Goal: Task Accomplishment & Management: Use online tool/utility

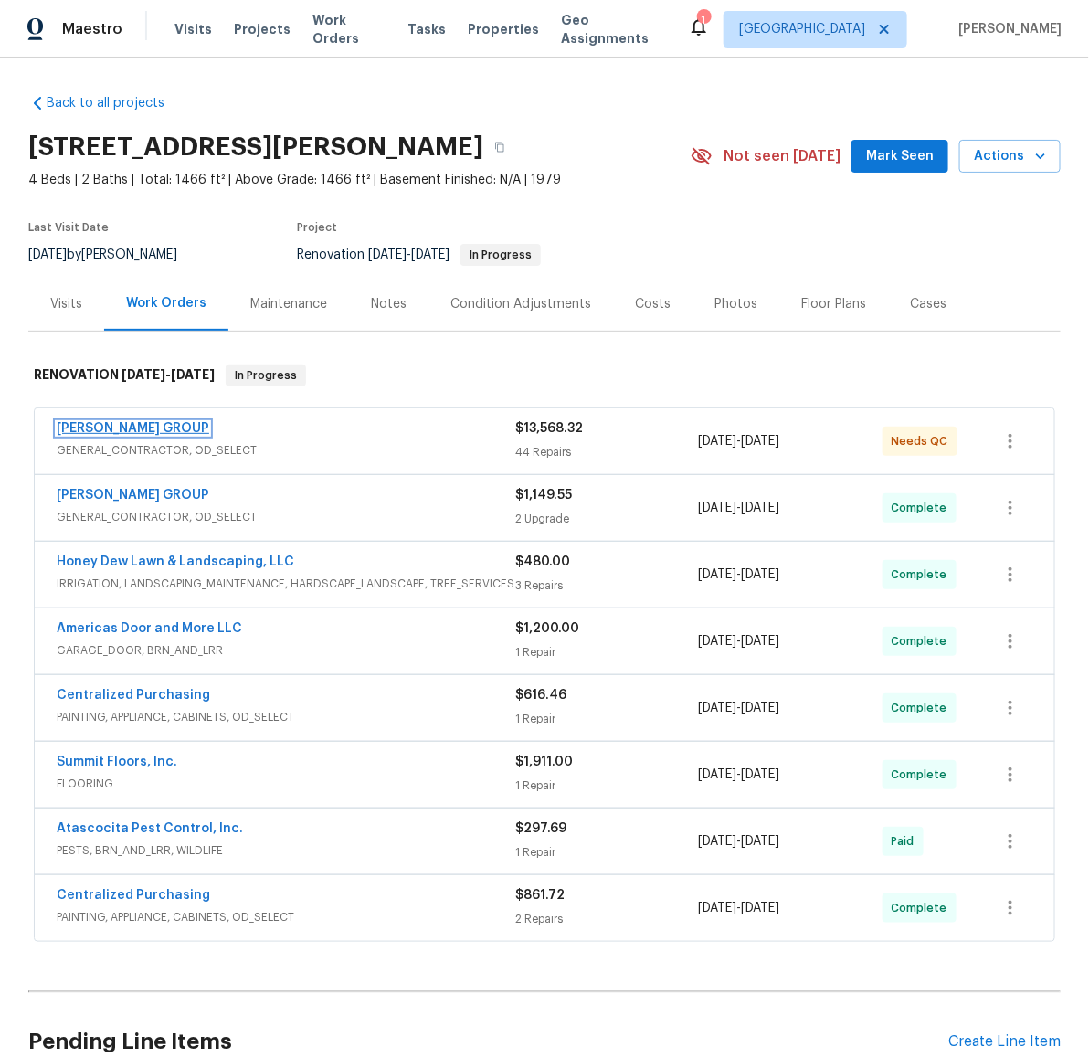
click at [130, 428] on link "[PERSON_NAME] GROUP" at bounding box center [133, 428] width 153 height 13
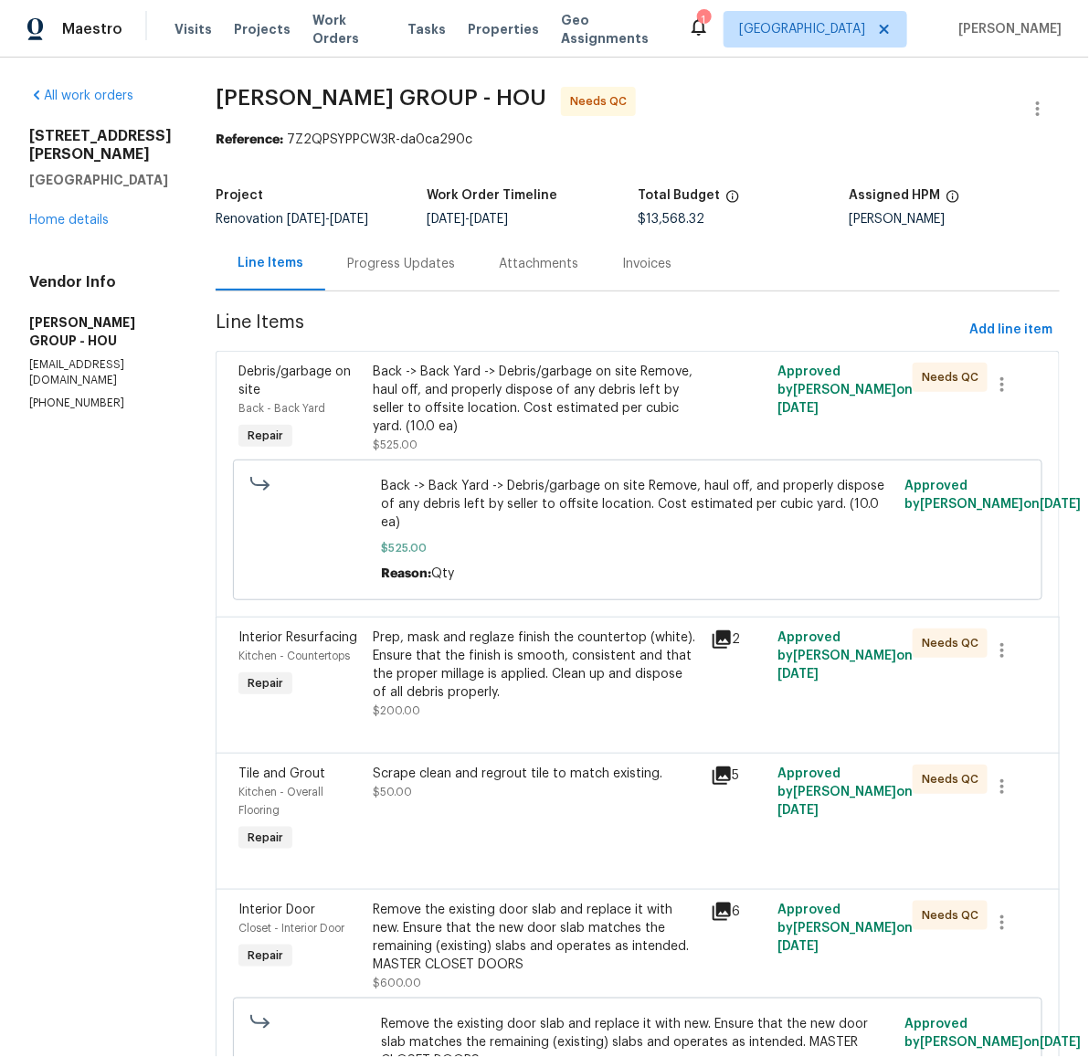
click at [514, 405] on div "Back -> Back Yard -> Debris/garbage on site Remove, haul off, and properly disp…" at bounding box center [537, 399] width 326 height 73
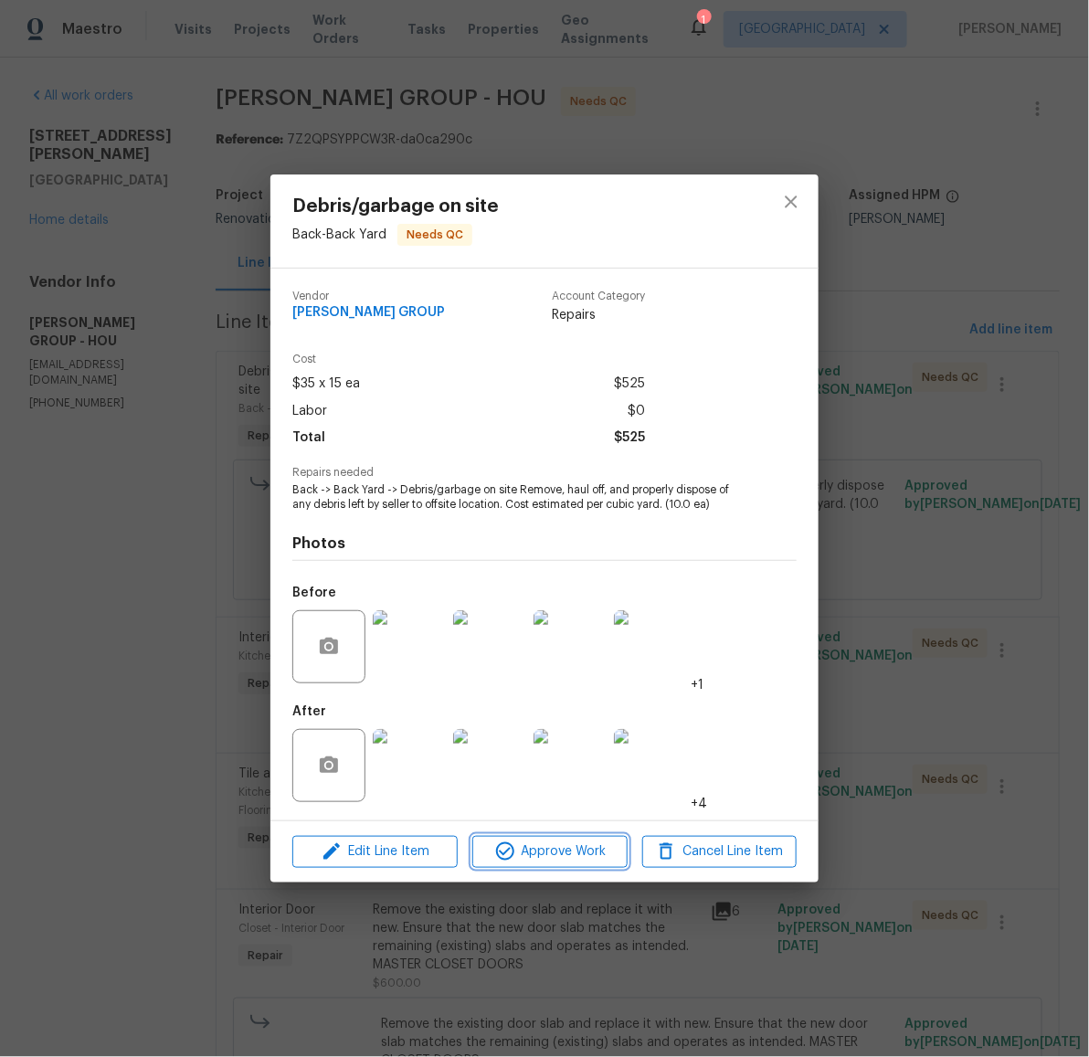
click at [522, 853] on span "Approve Work" at bounding box center [549, 852] width 143 height 23
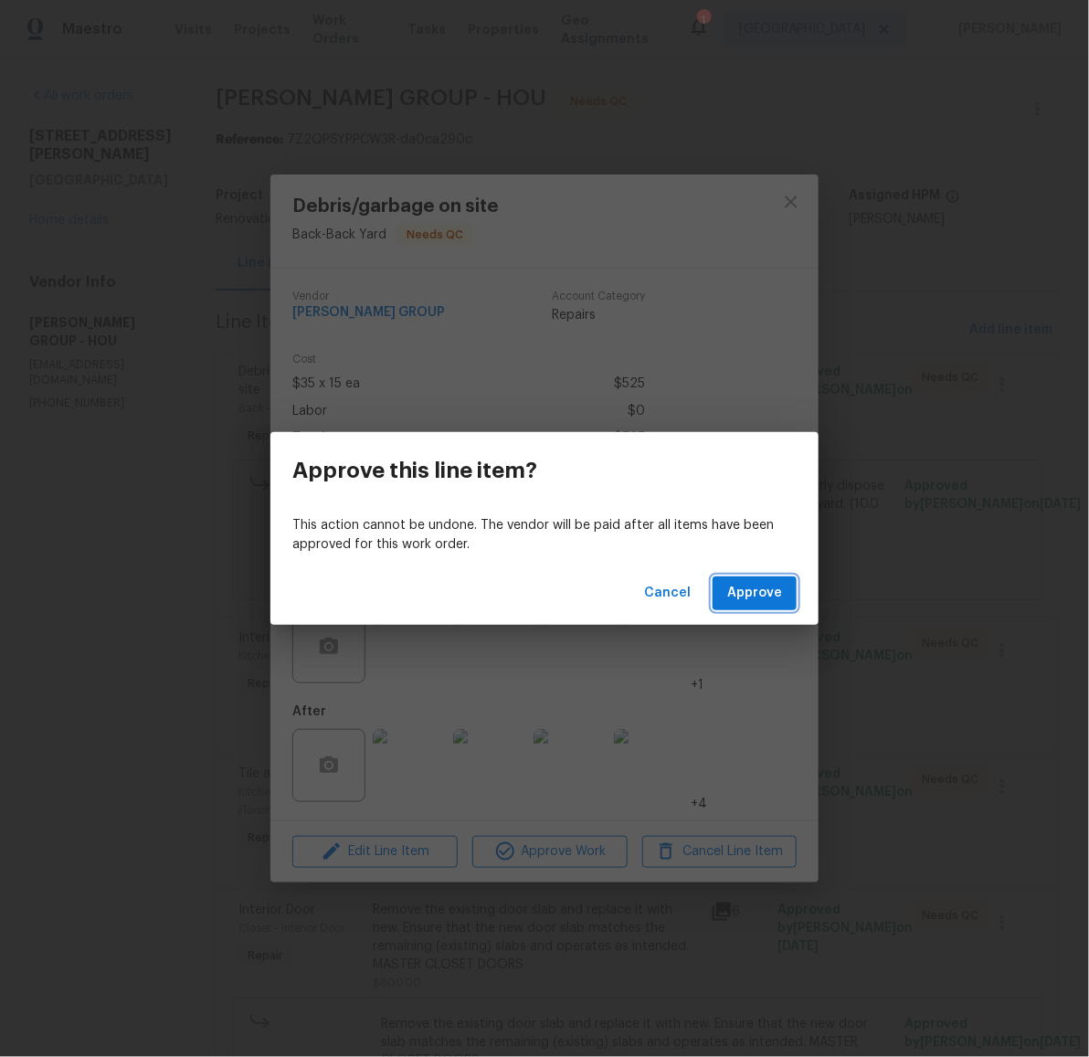
click at [768, 598] on span "Approve" at bounding box center [754, 593] width 55 height 23
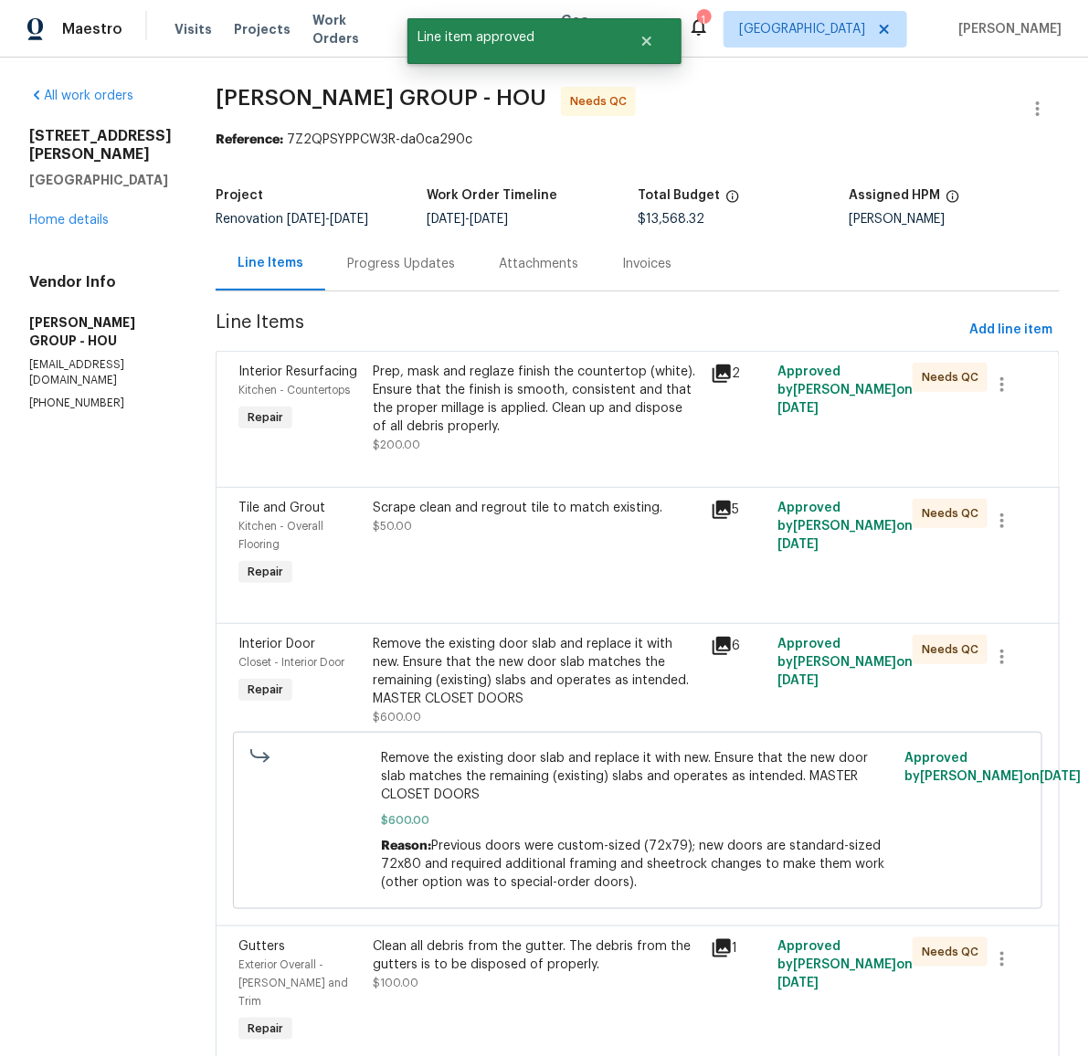
click at [545, 392] on div "Prep, mask and reglaze finish the countertop (white). Ensure that the finish is…" at bounding box center [537, 399] width 326 height 73
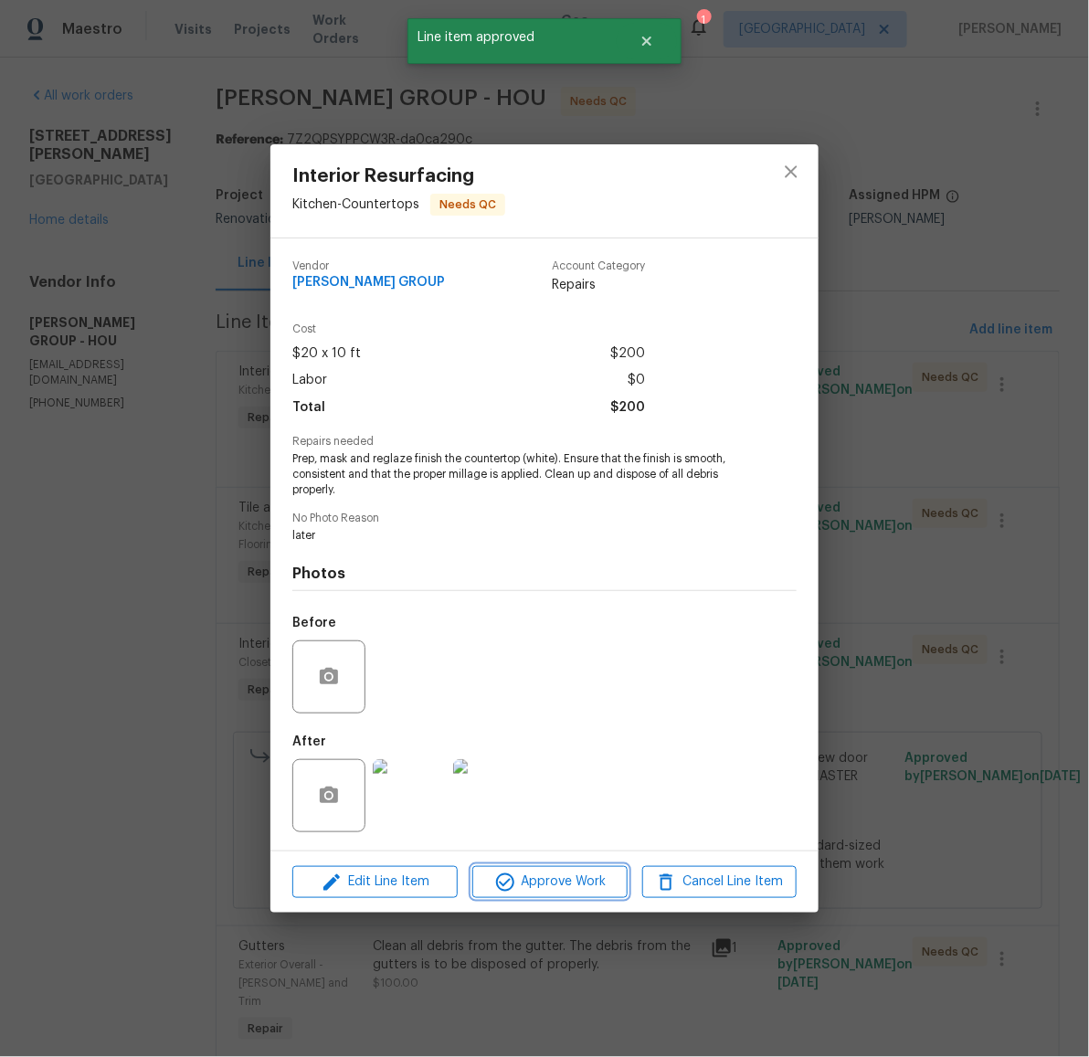
click at [599, 887] on span "Approve Work" at bounding box center [549, 882] width 143 height 23
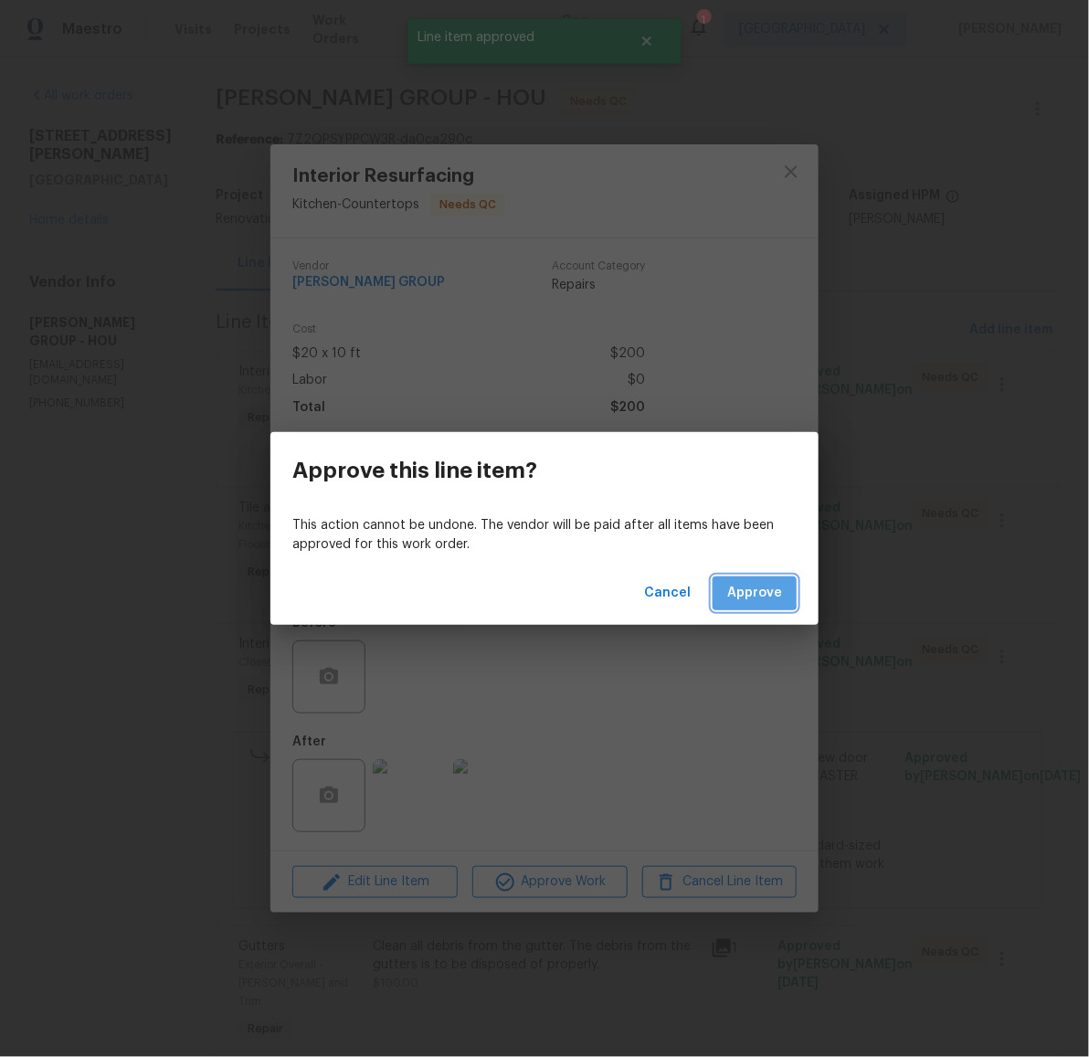
click at [752, 589] on span "Approve" at bounding box center [754, 593] width 55 height 23
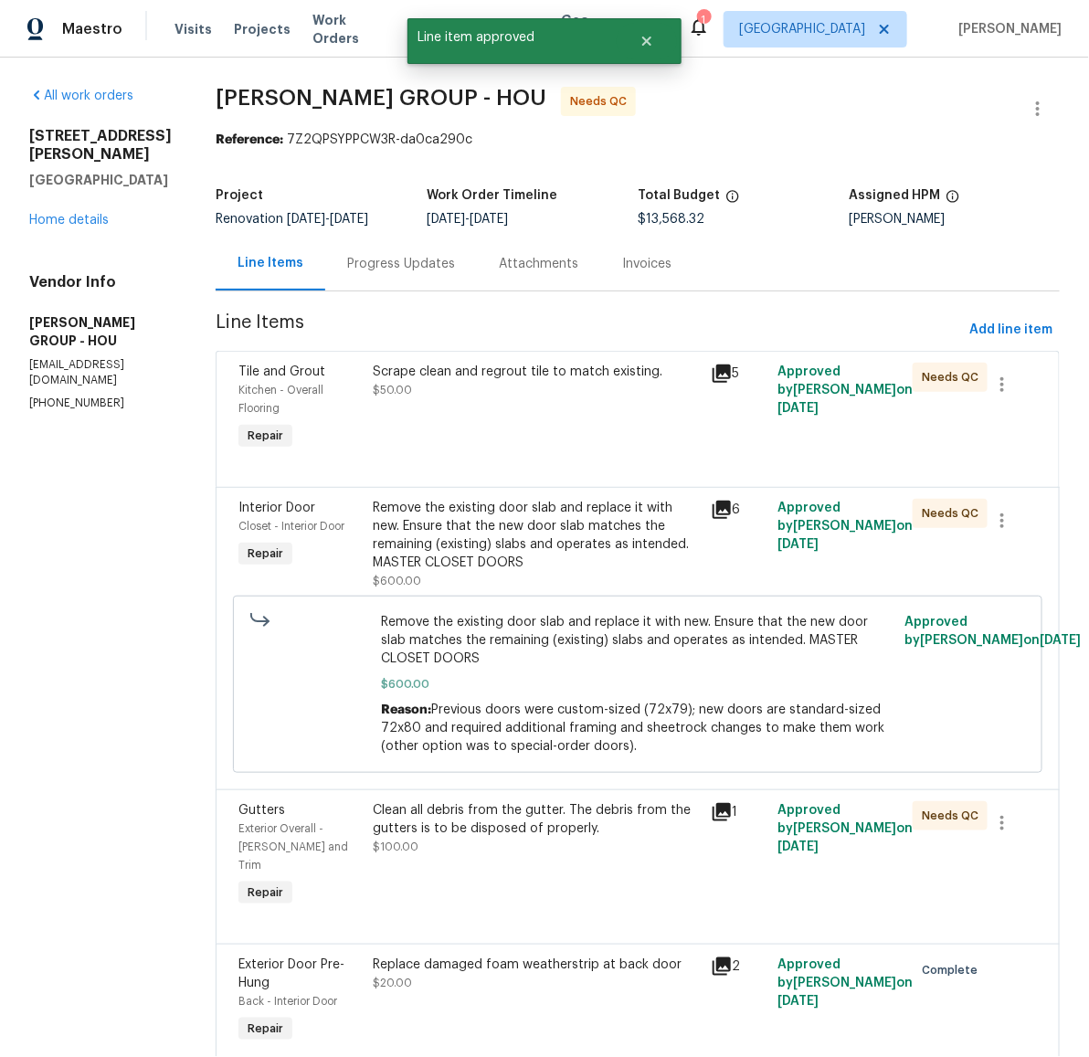
click at [490, 375] on div "Scrape clean and regrout tile to match existing." at bounding box center [537, 372] width 326 height 18
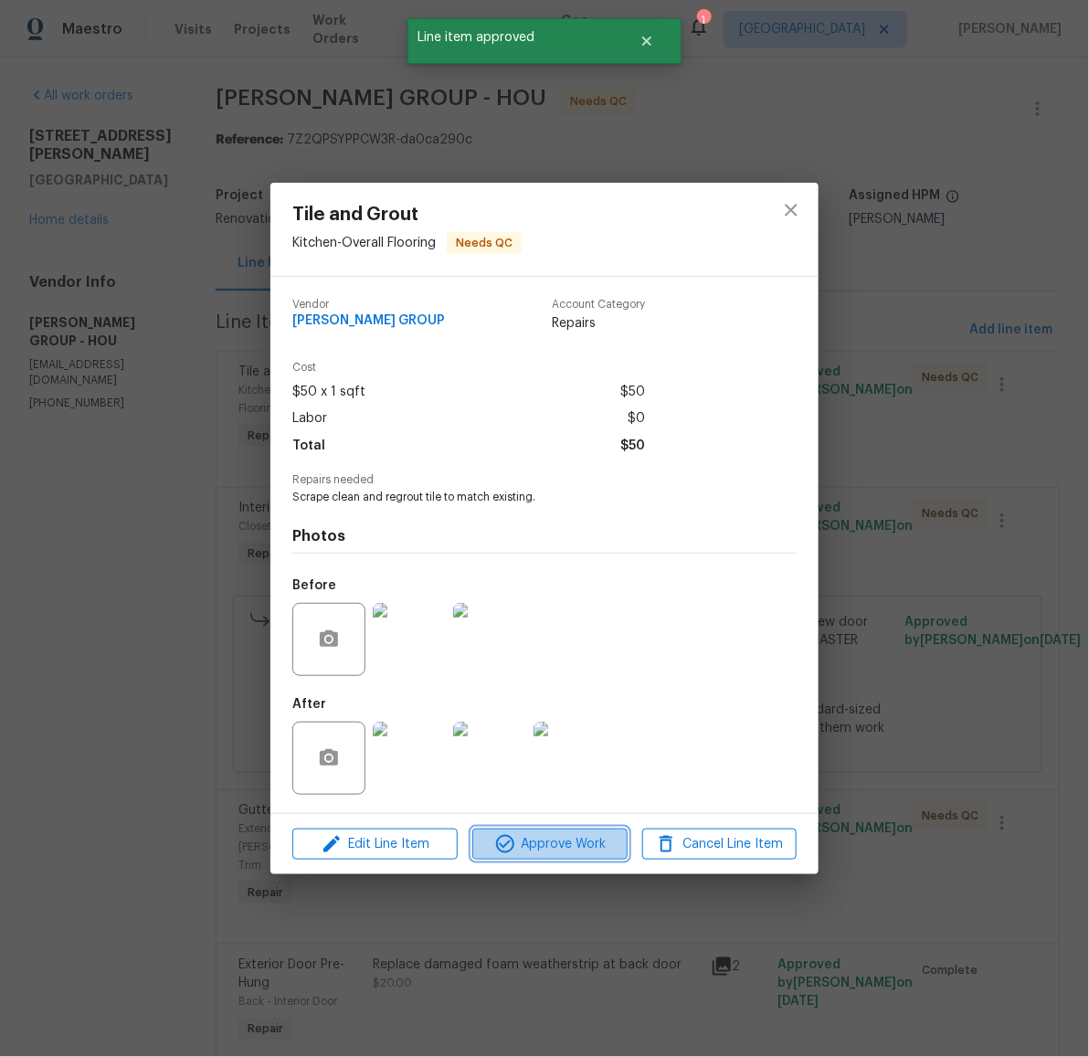
click at [557, 842] on span "Approve Work" at bounding box center [549, 844] width 143 height 23
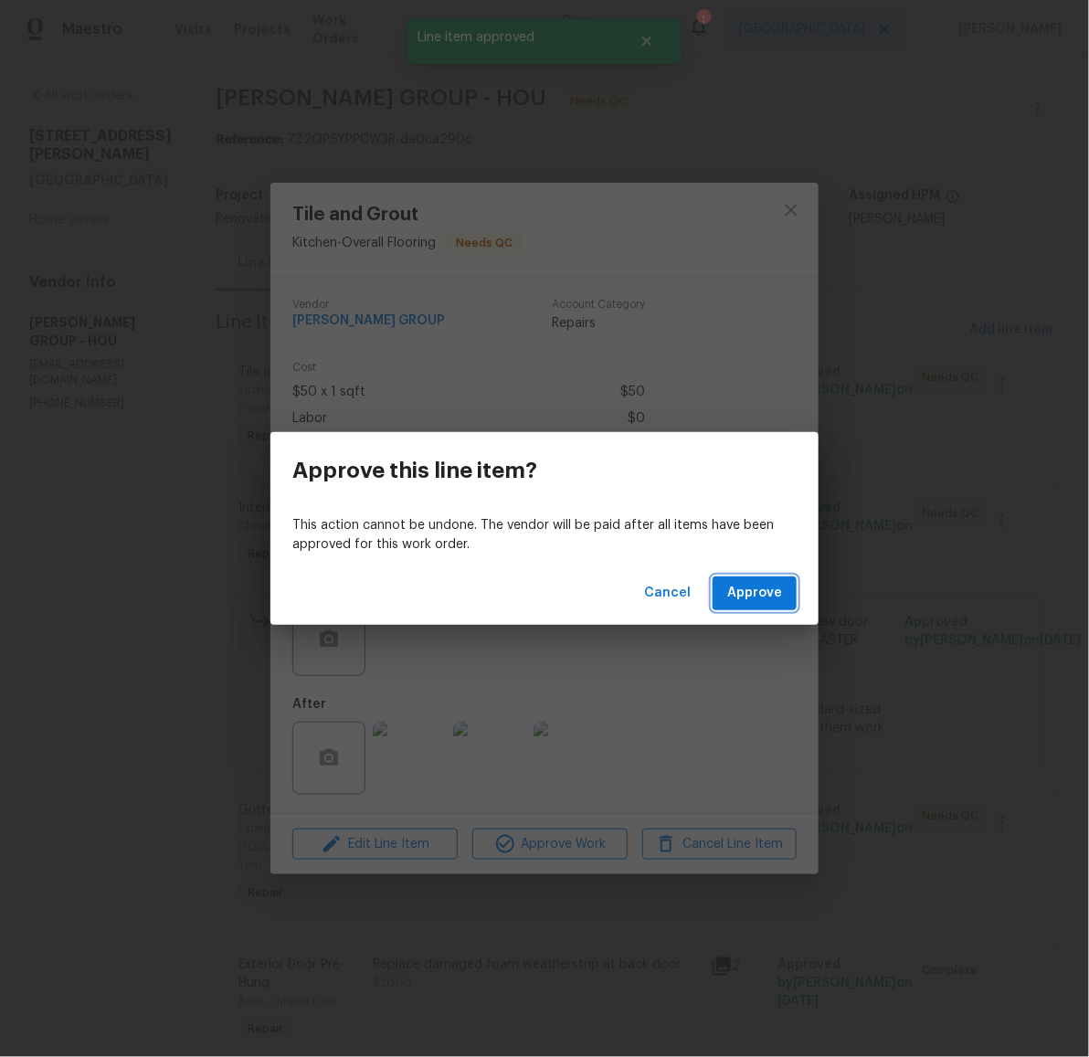
click at [739, 577] on button "Approve" at bounding box center [755, 594] width 84 height 34
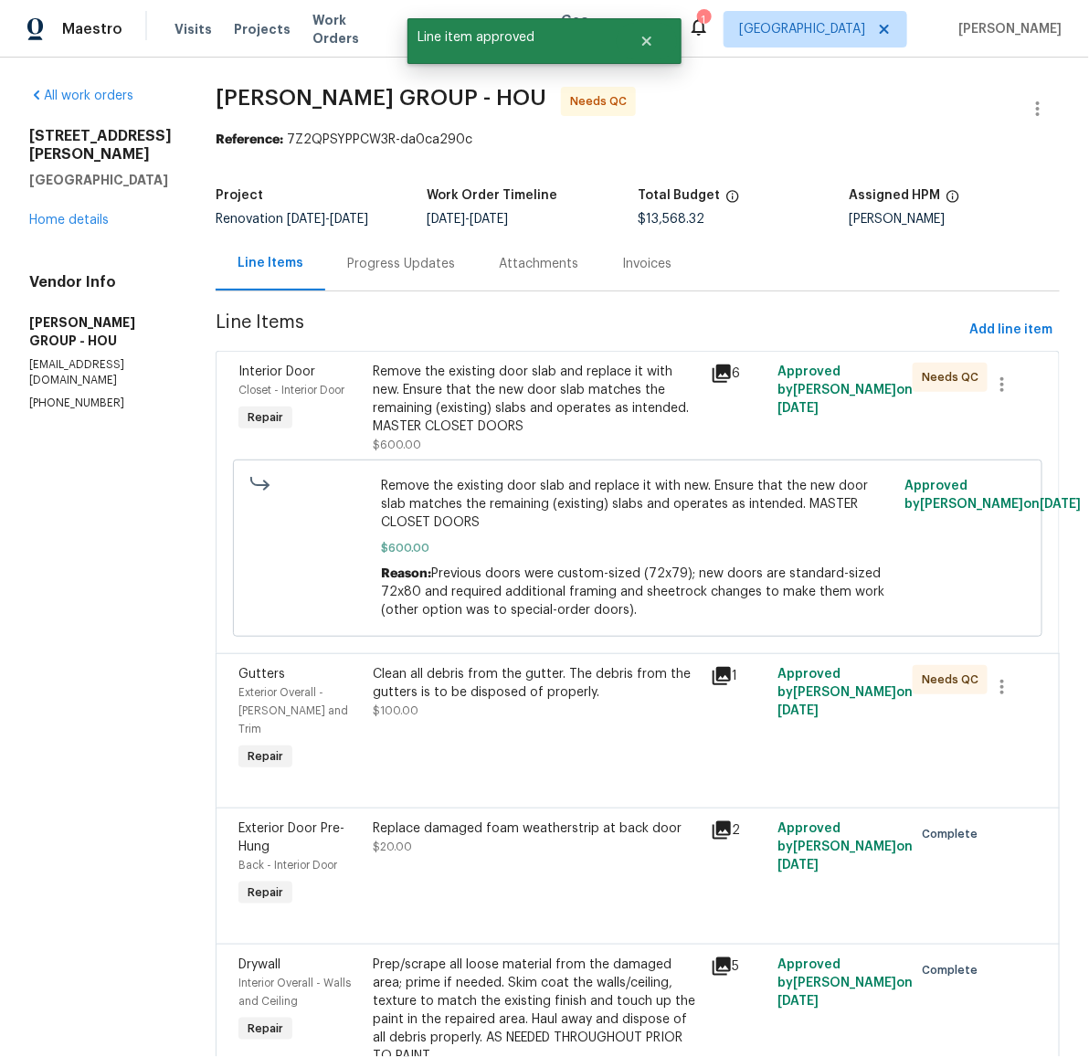
click at [518, 384] on div "Remove the existing door slab and replace it with new. Ensure that the new door…" at bounding box center [537, 399] width 326 height 73
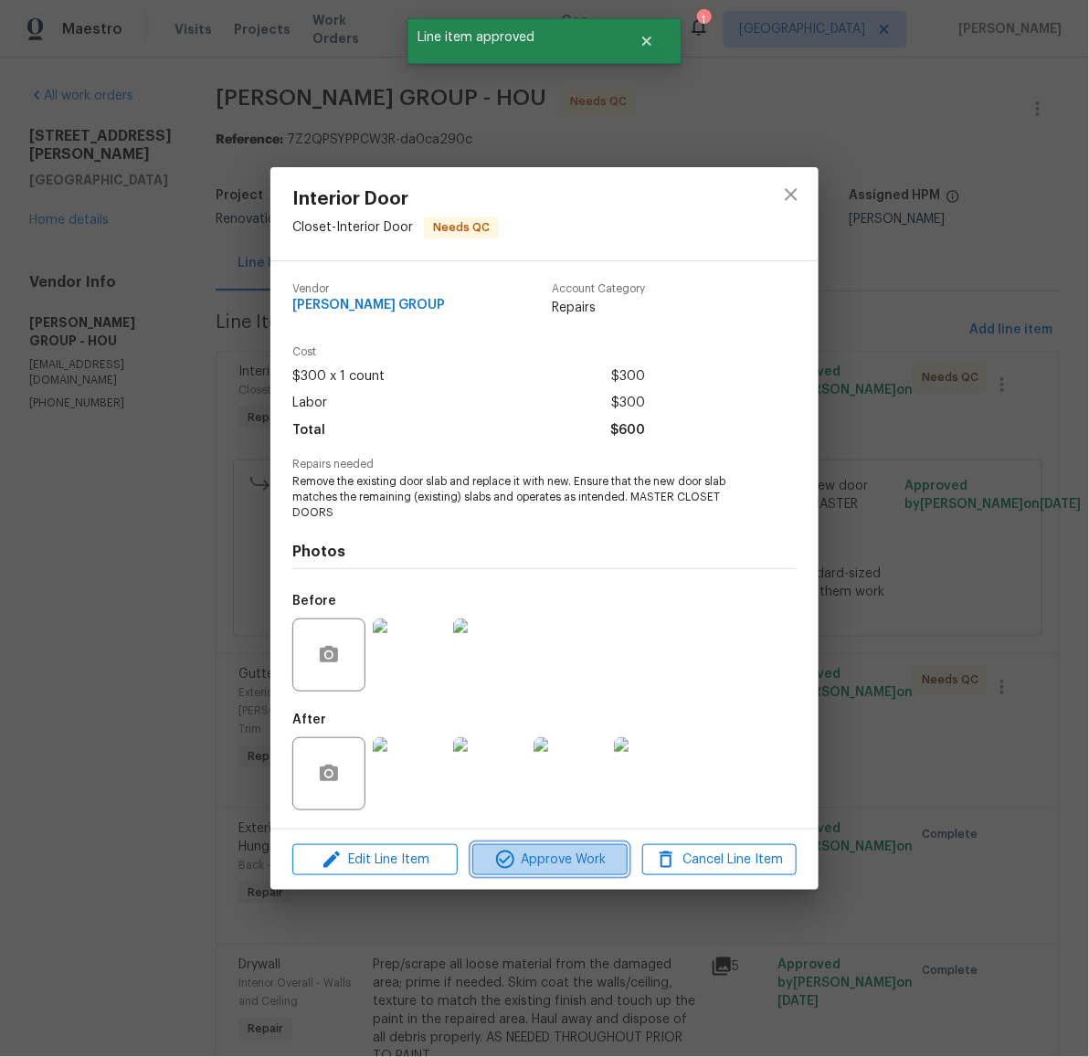
click at [586, 866] on span "Approve Work" at bounding box center [549, 860] width 143 height 23
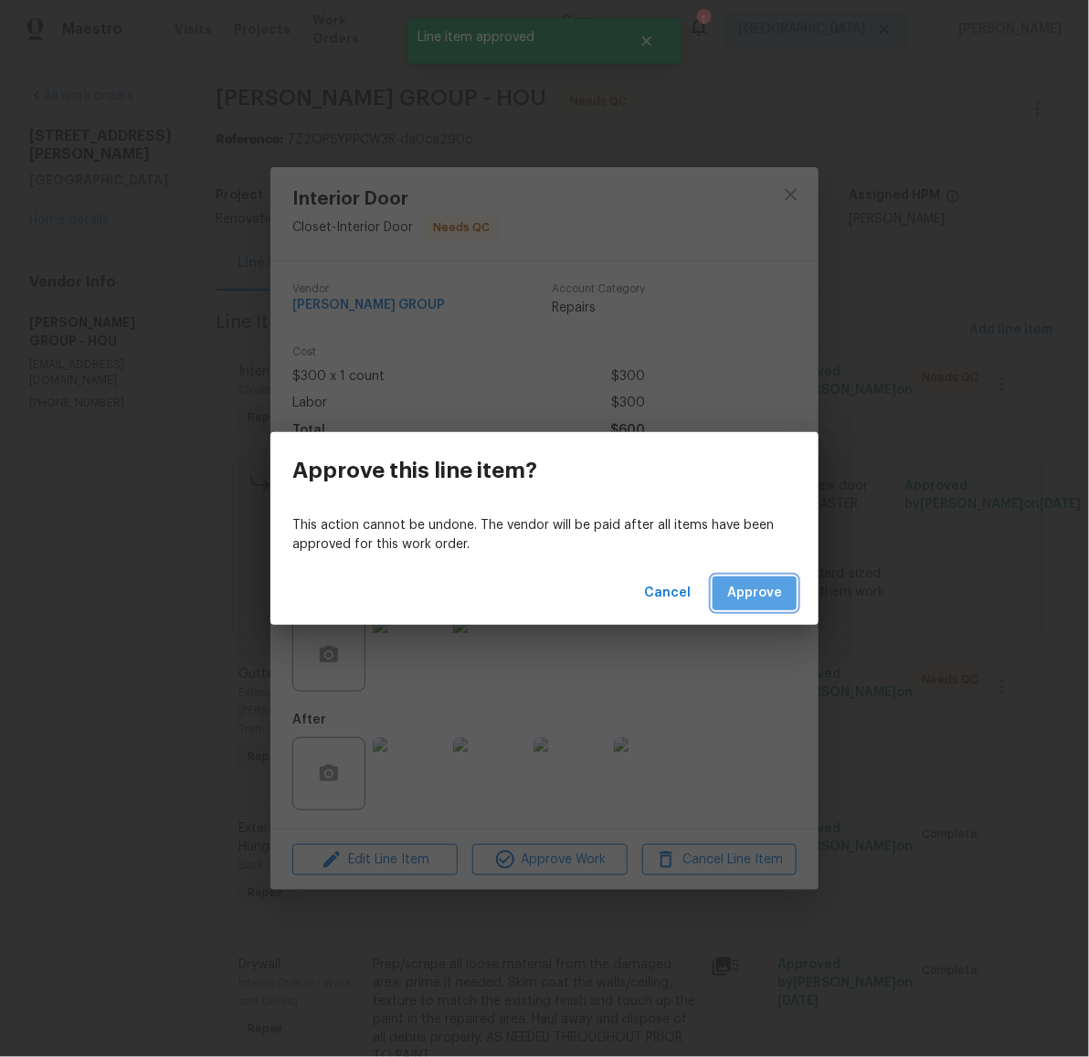
click at [744, 603] on span "Approve" at bounding box center [754, 593] width 55 height 23
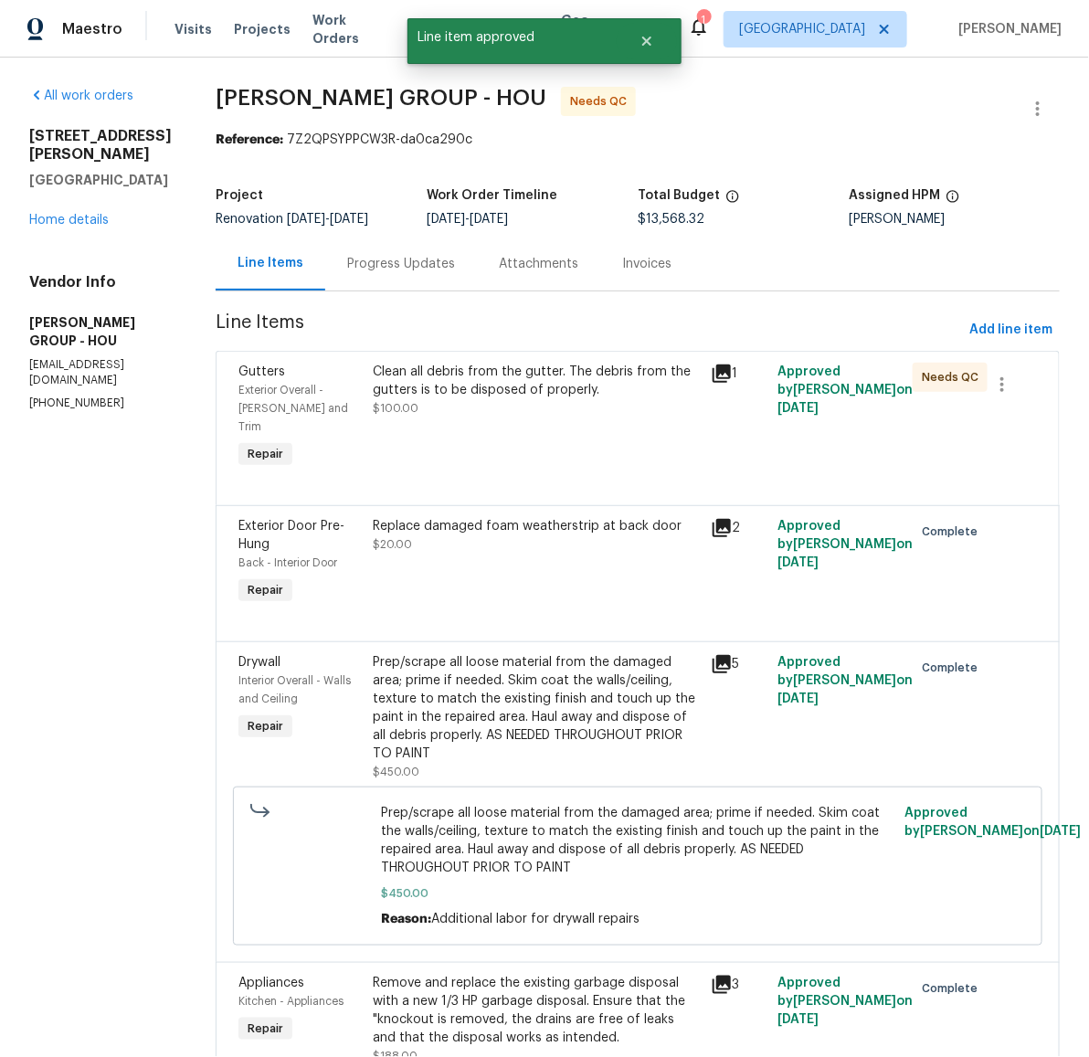
click at [529, 389] on div "Clean all debris from the gutter. The debris from the gutters is to be disposed…" at bounding box center [537, 381] width 326 height 37
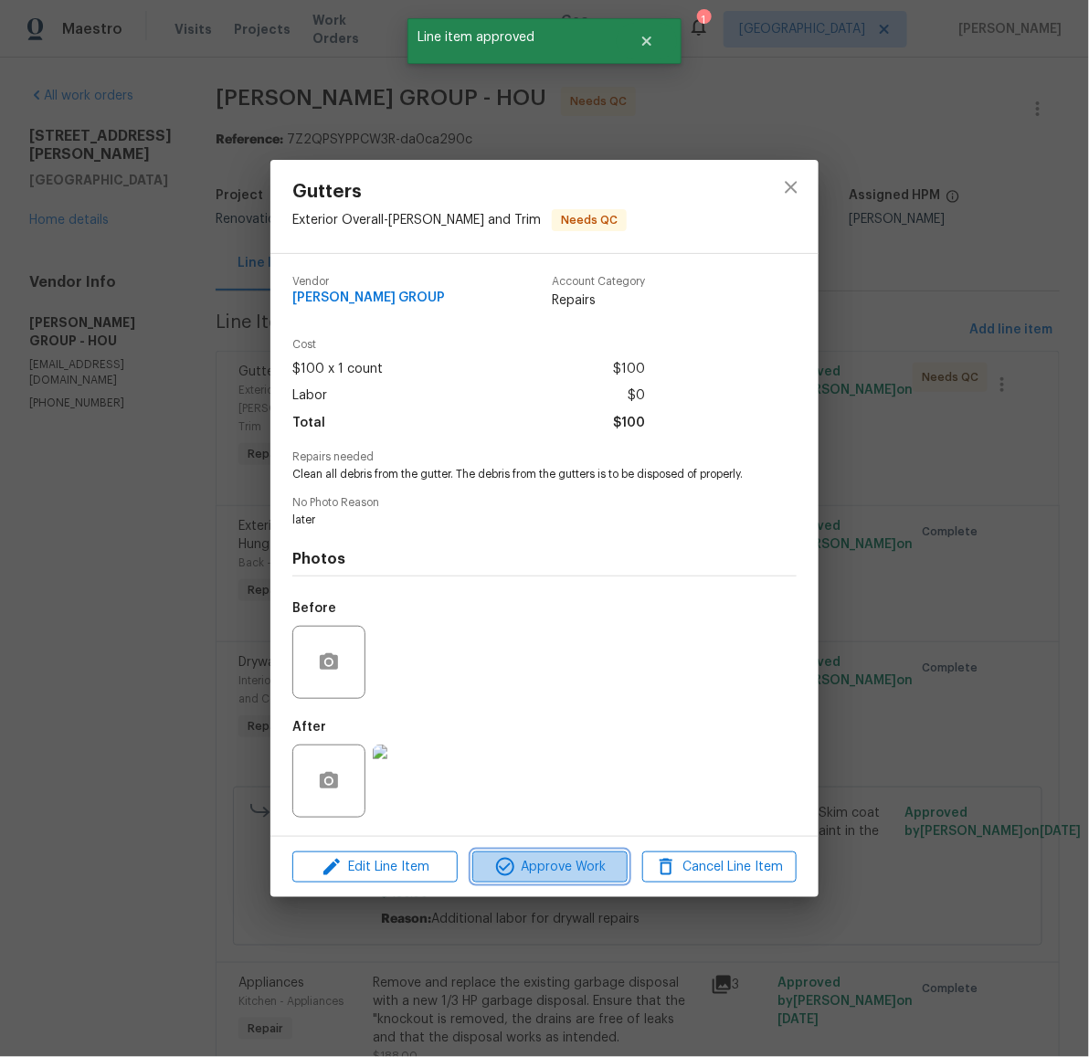
click at [569, 868] on span "Approve Work" at bounding box center [549, 867] width 143 height 23
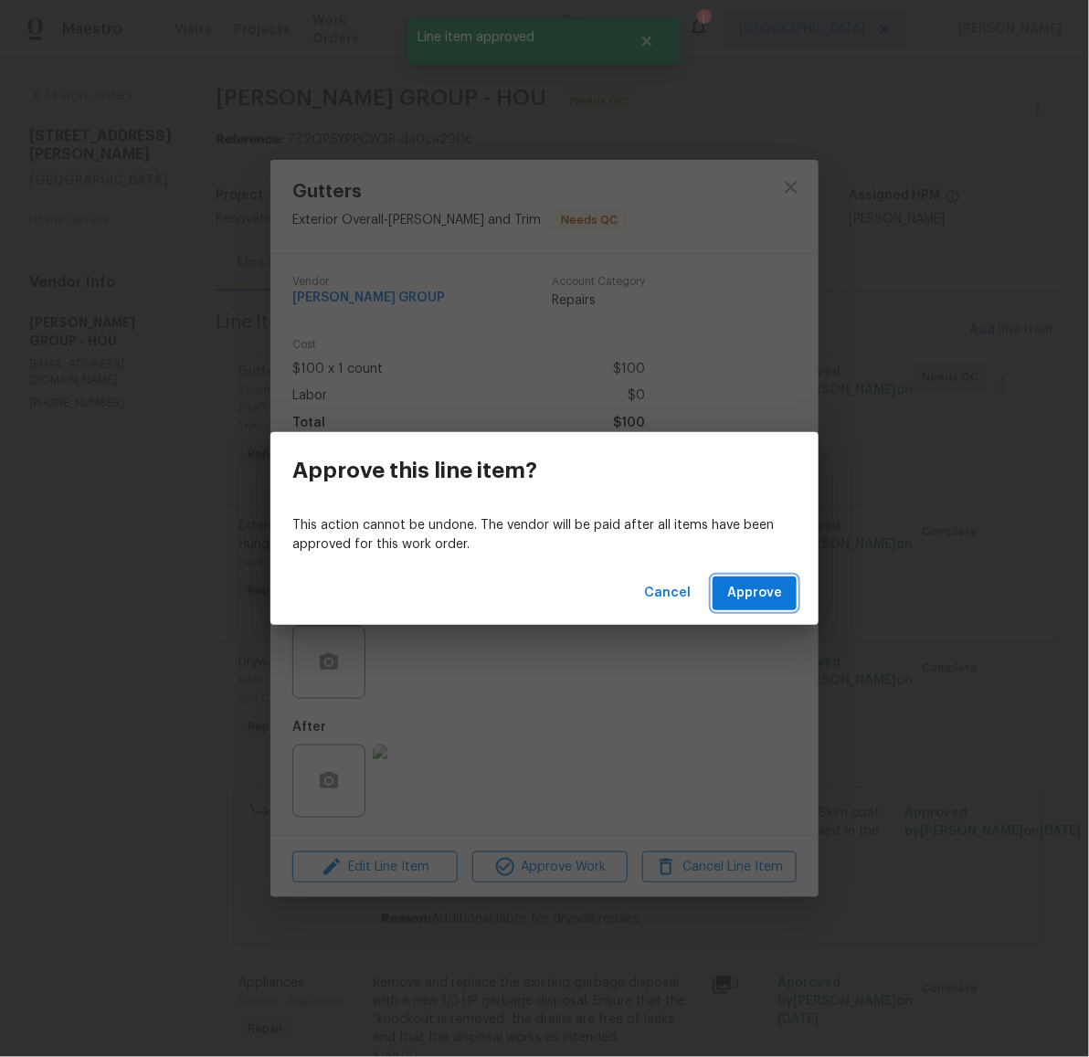
click at [736, 601] on span "Approve" at bounding box center [754, 593] width 55 height 23
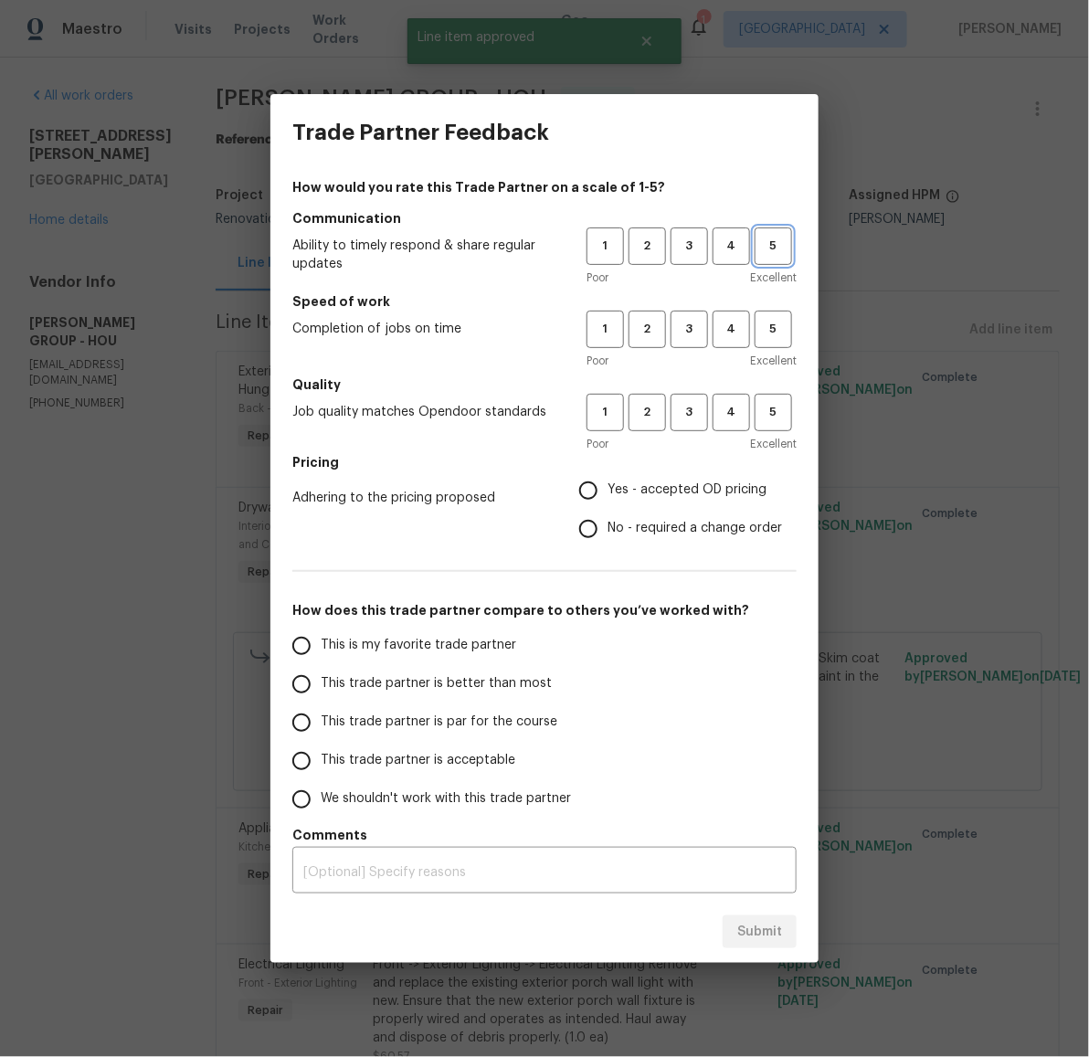
click at [765, 246] on span "5" at bounding box center [774, 246] width 34 height 21
click at [775, 334] on span "5" at bounding box center [774, 329] width 34 height 21
click at [737, 421] on span "4" at bounding box center [732, 412] width 34 height 21
click at [674, 492] on span "Yes - accepted OD pricing" at bounding box center [687, 490] width 159 height 19
click at [608, 492] on input "Yes - accepted OD pricing" at bounding box center [588, 490] width 38 height 38
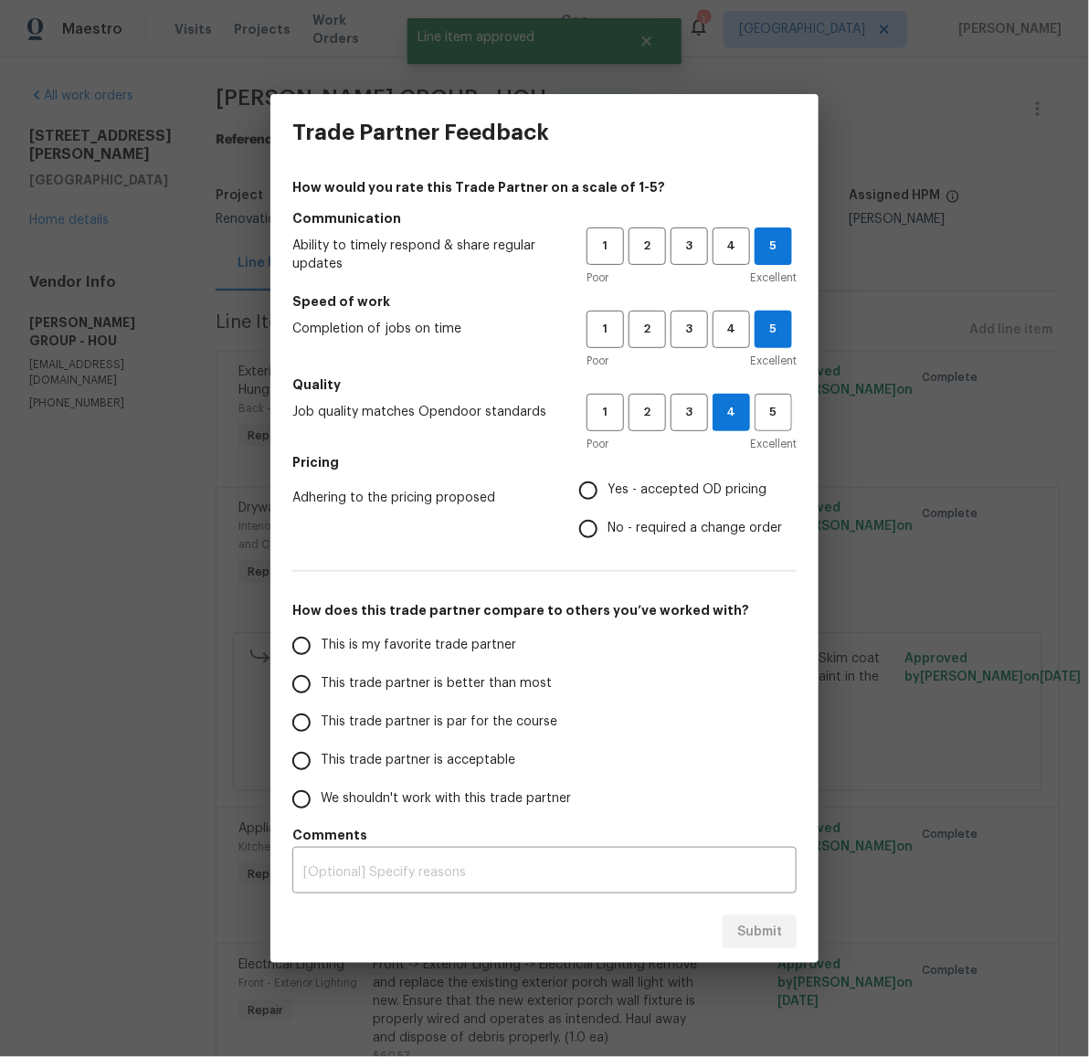
radio input "true"
click at [512, 675] on span "This trade partner is better than most" at bounding box center [436, 683] width 231 height 19
click at [321, 675] on input "This trade partner is better than most" at bounding box center [301, 684] width 38 height 38
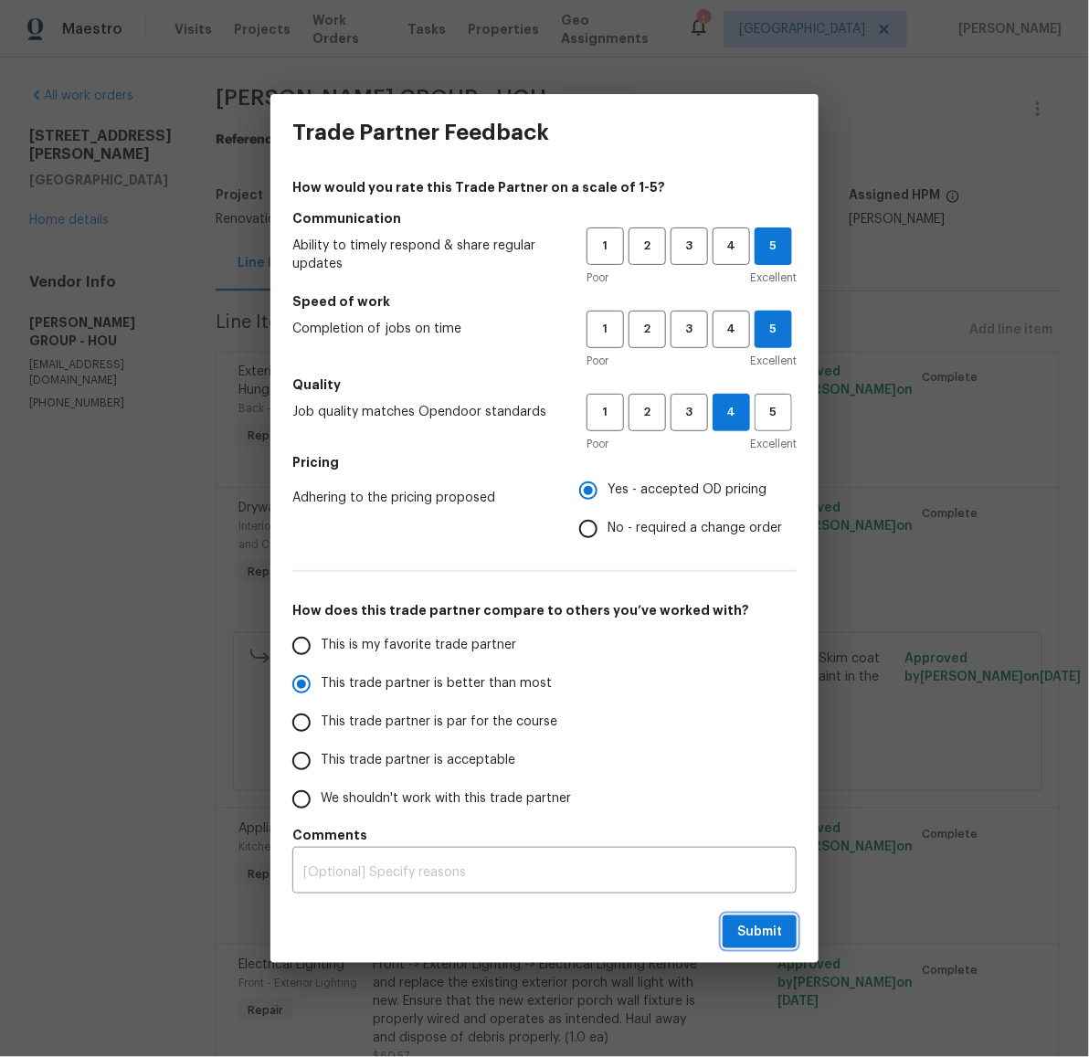
click at [760, 927] on span "Submit" at bounding box center [759, 932] width 45 height 23
radio input "true"
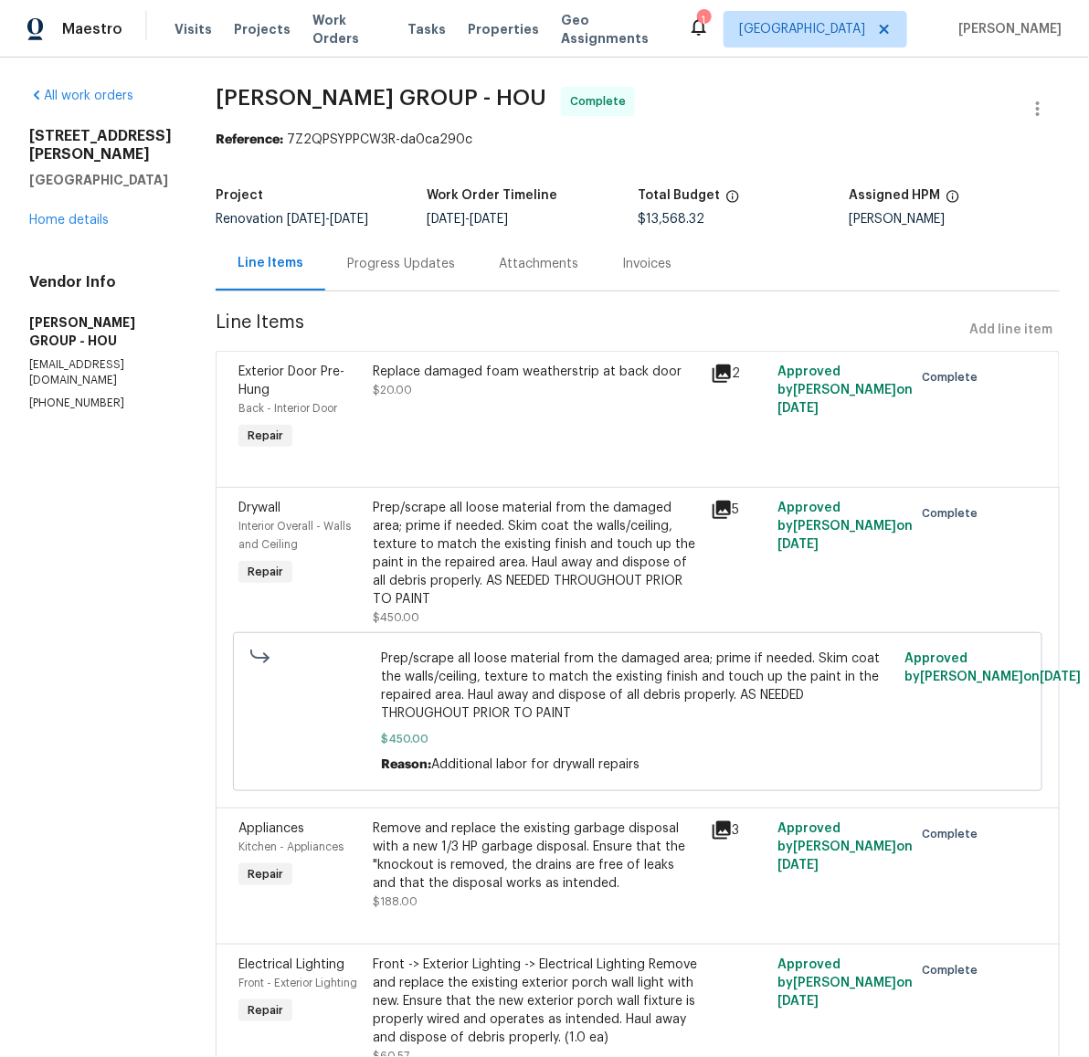
radio input "false"
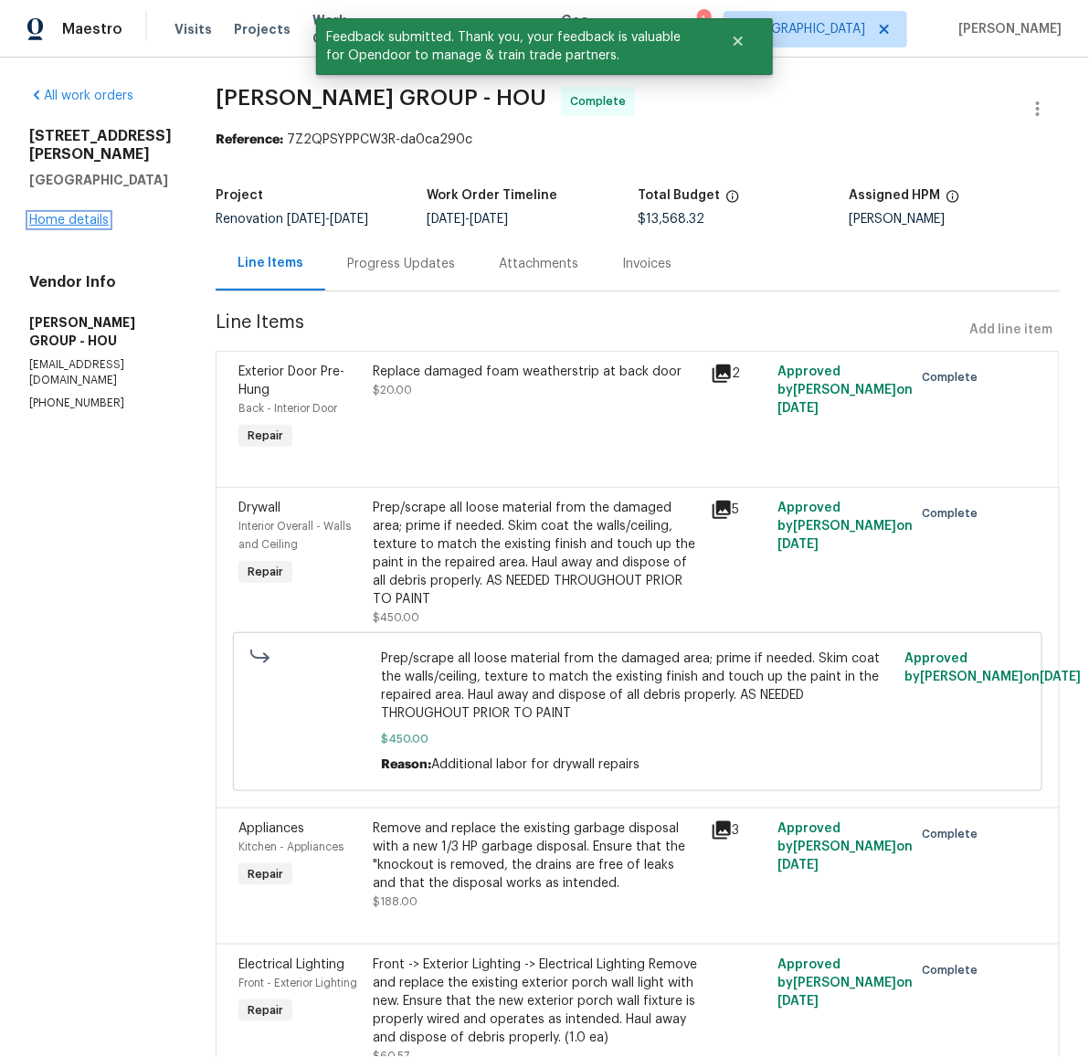
click at [74, 220] on link "Home details" at bounding box center [68, 220] width 79 height 13
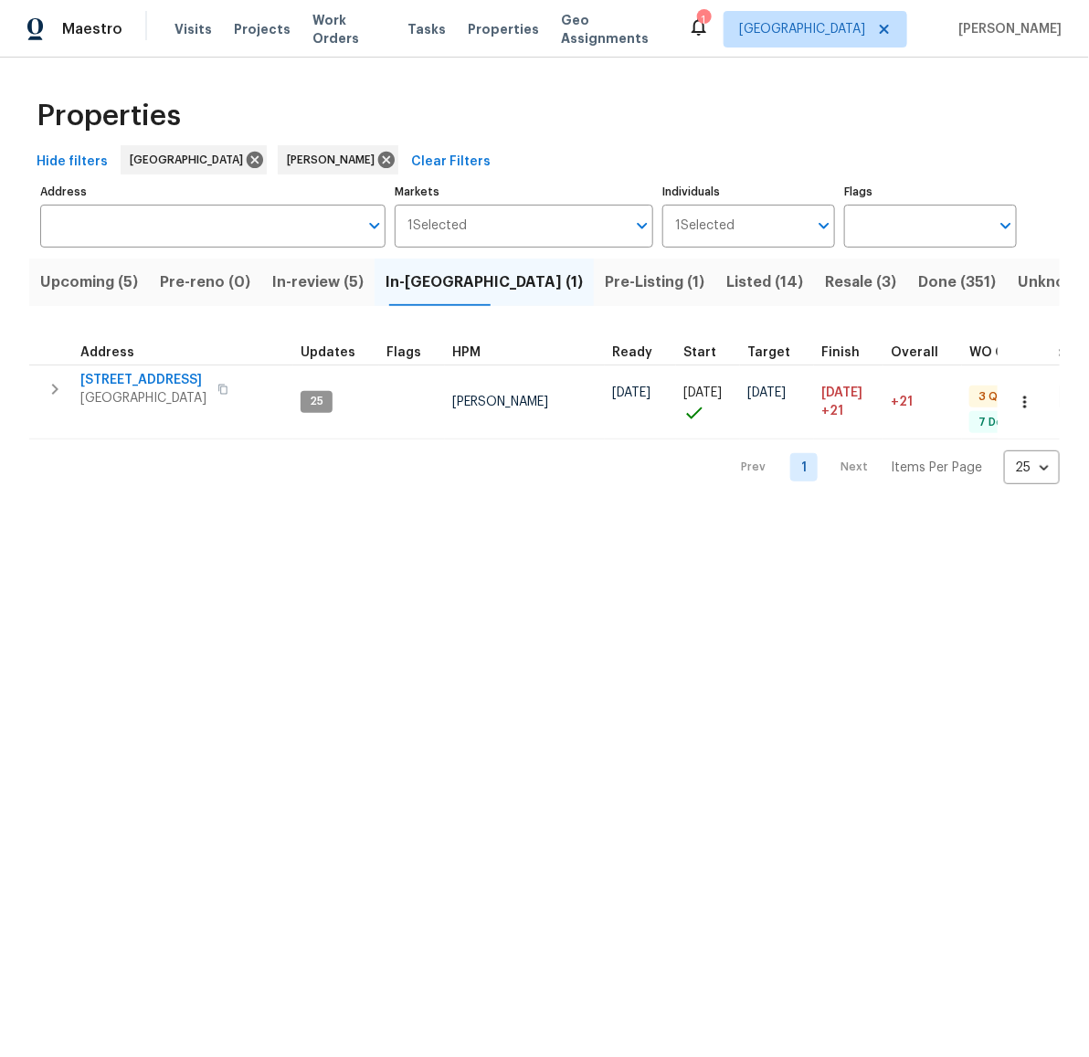
click at [327, 281] on span "In-review (5)" at bounding box center [317, 283] width 91 height 26
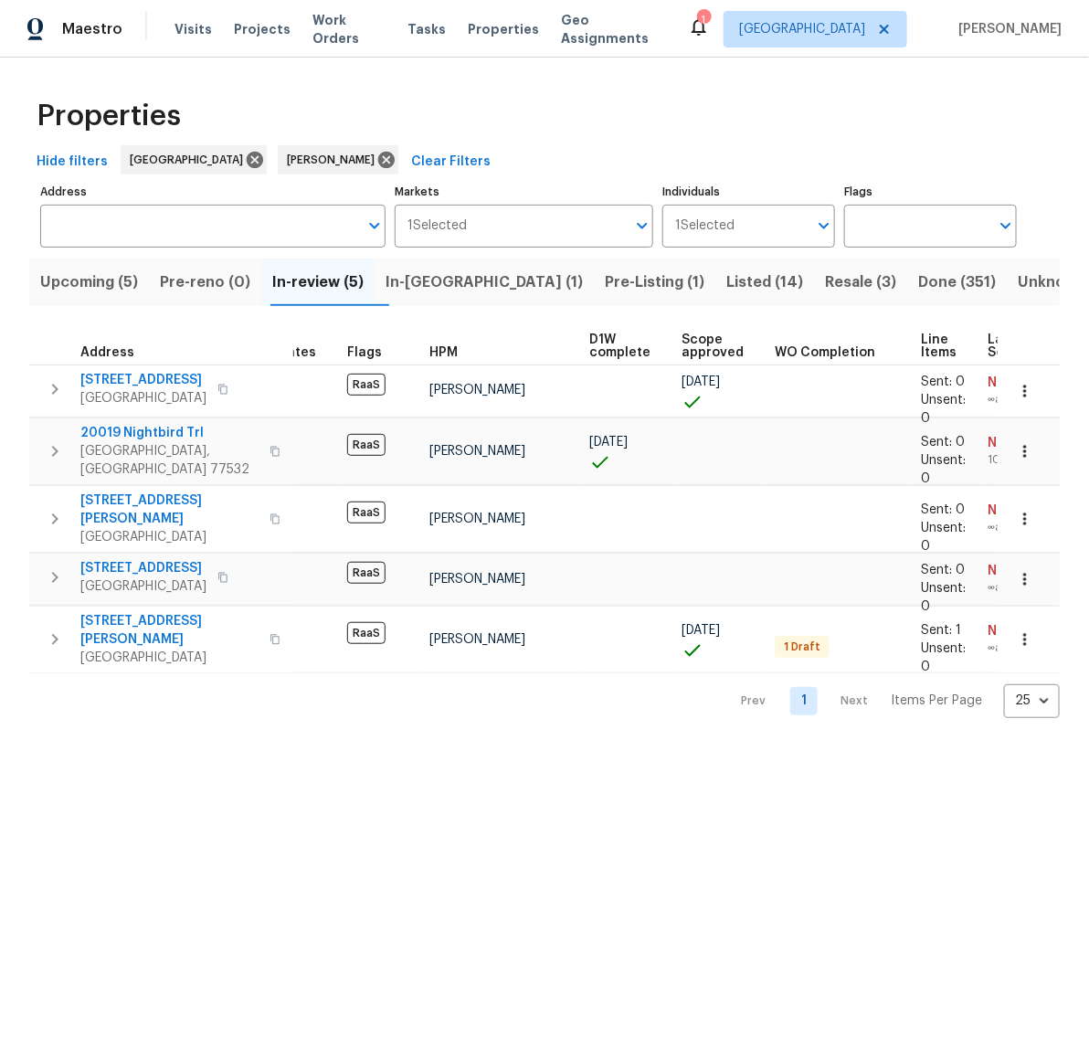
scroll to position [0, 37]
click at [659, 132] on div "Properties" at bounding box center [544, 116] width 1031 height 58
